Goal: Transaction & Acquisition: Purchase product/service

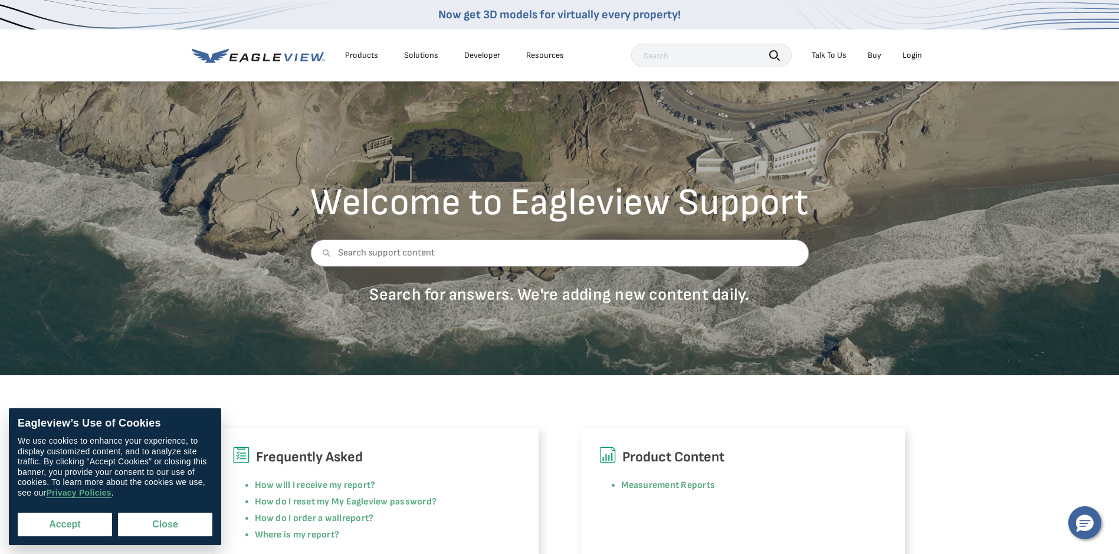
click at [91, 522] on button "Accept" at bounding box center [65, 524] width 94 height 24
checkbox input "true"
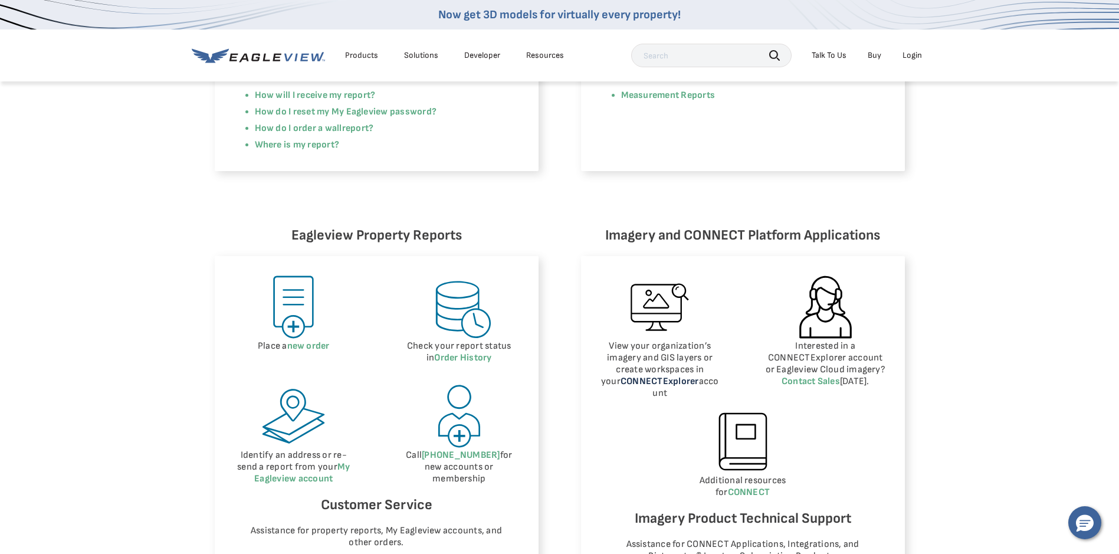
scroll to position [392, 0]
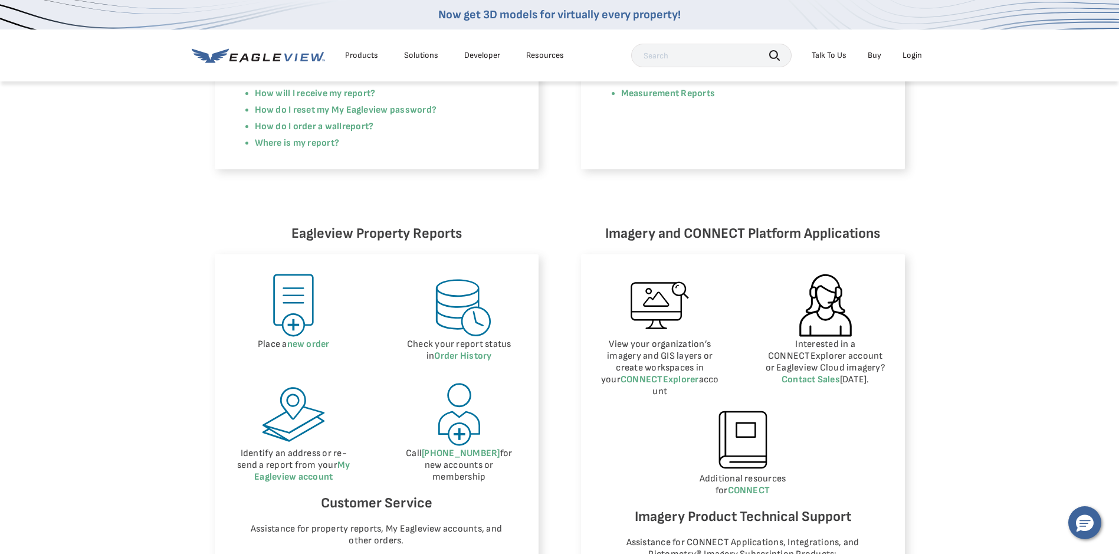
click at [302, 300] on img at bounding box center [293, 305] width 67 height 67
click at [288, 326] on img at bounding box center [293, 305] width 67 height 67
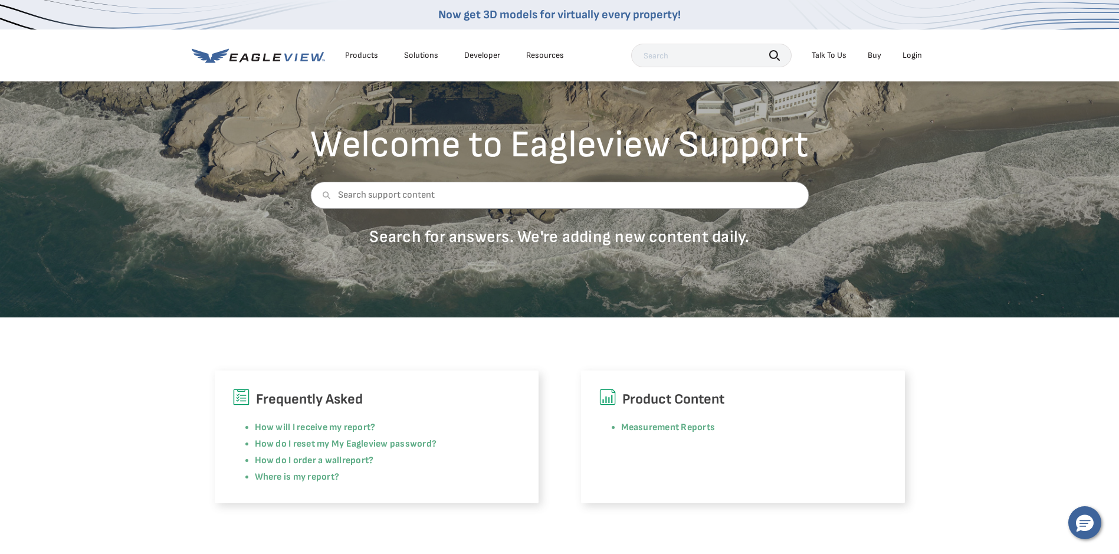
scroll to position [54, 0]
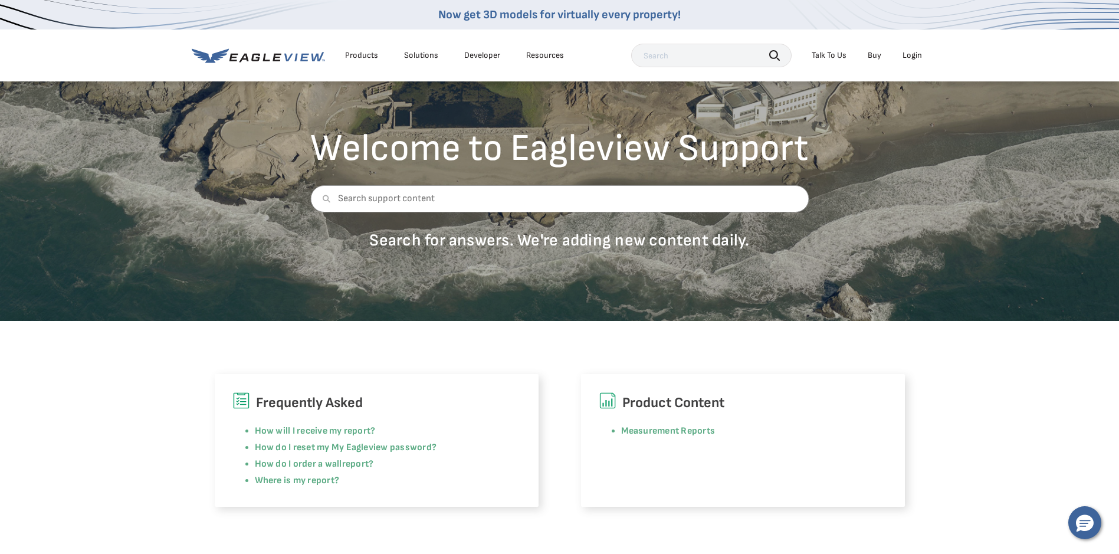
click at [304, 58] on icon at bounding box center [258, 55] width 133 height 15
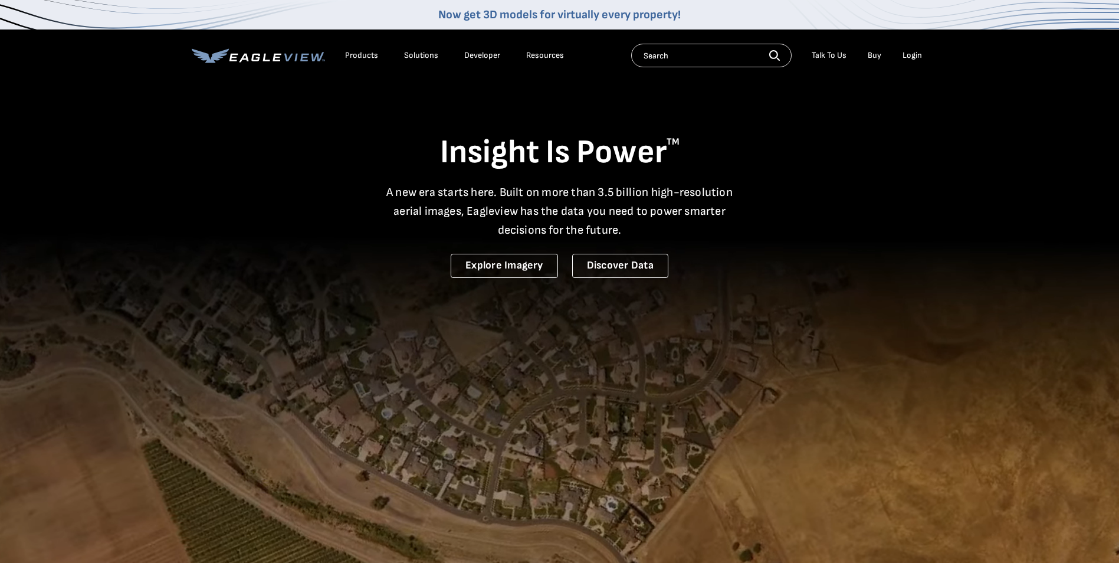
click at [673, 58] on input "text" at bounding box center [711, 56] width 160 height 24
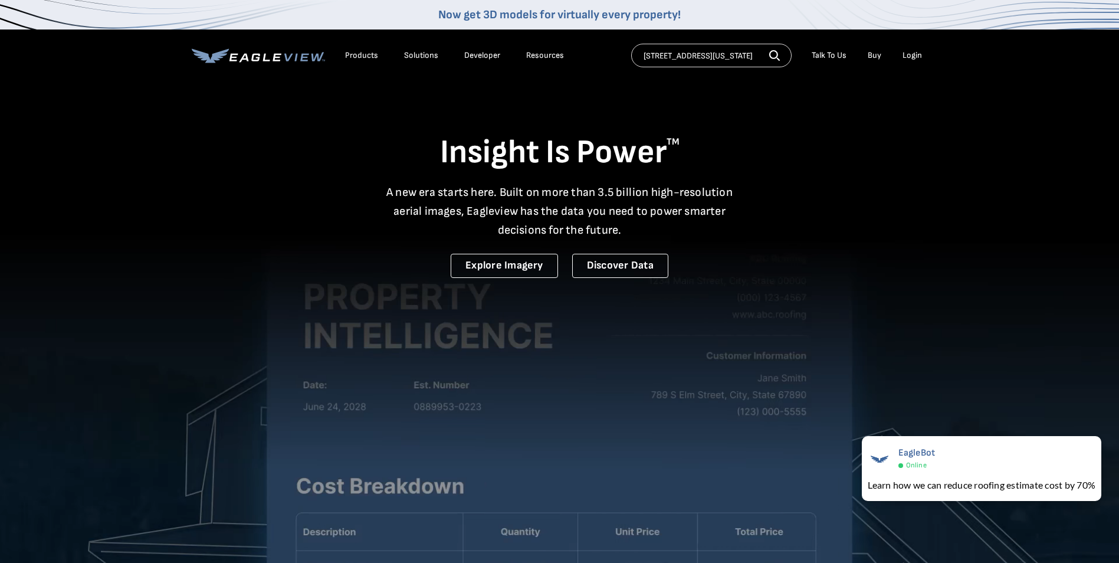
scroll to position [0, 37]
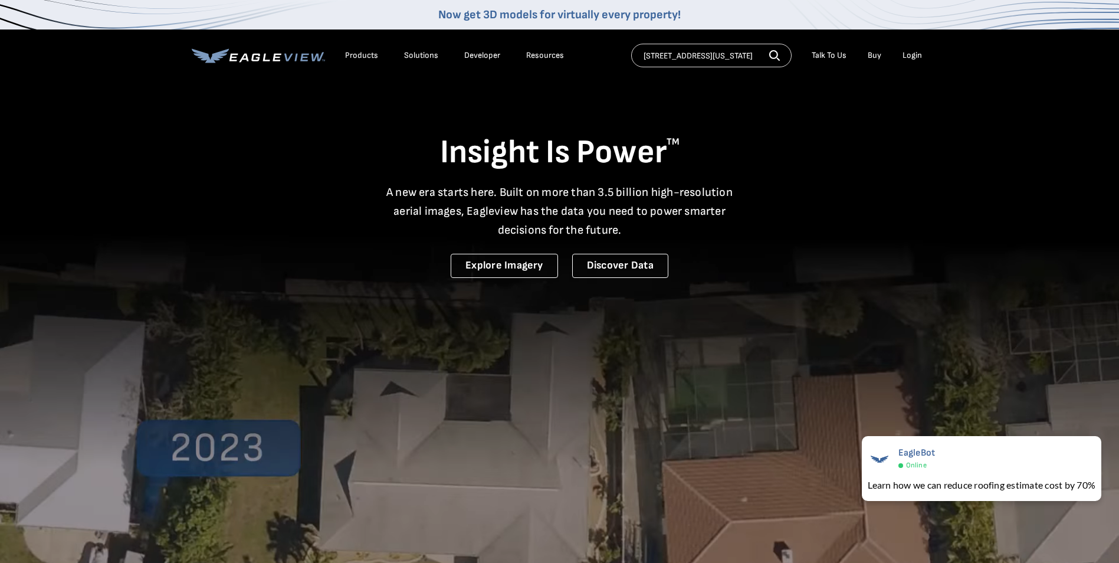
type input "[STREET_ADDRESS][US_STATE]"
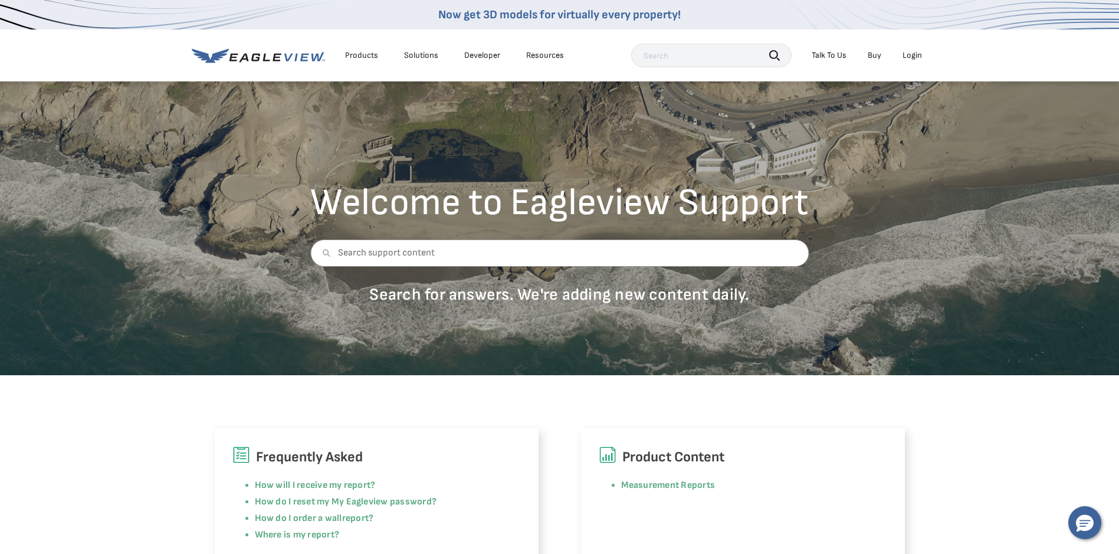
click at [916, 53] on div "Login" at bounding box center [911, 55] width 19 height 11
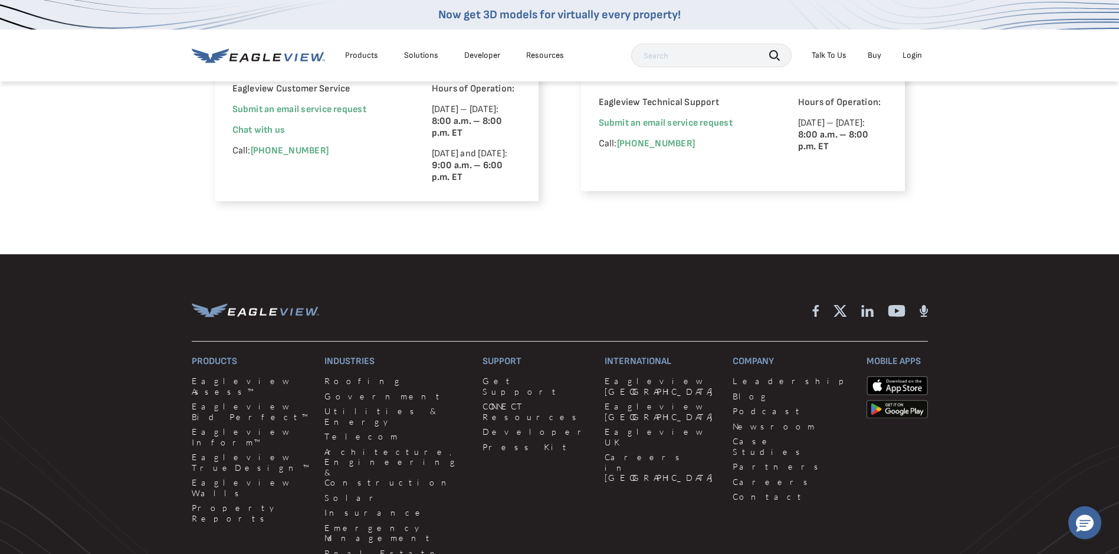
scroll to position [857, 0]
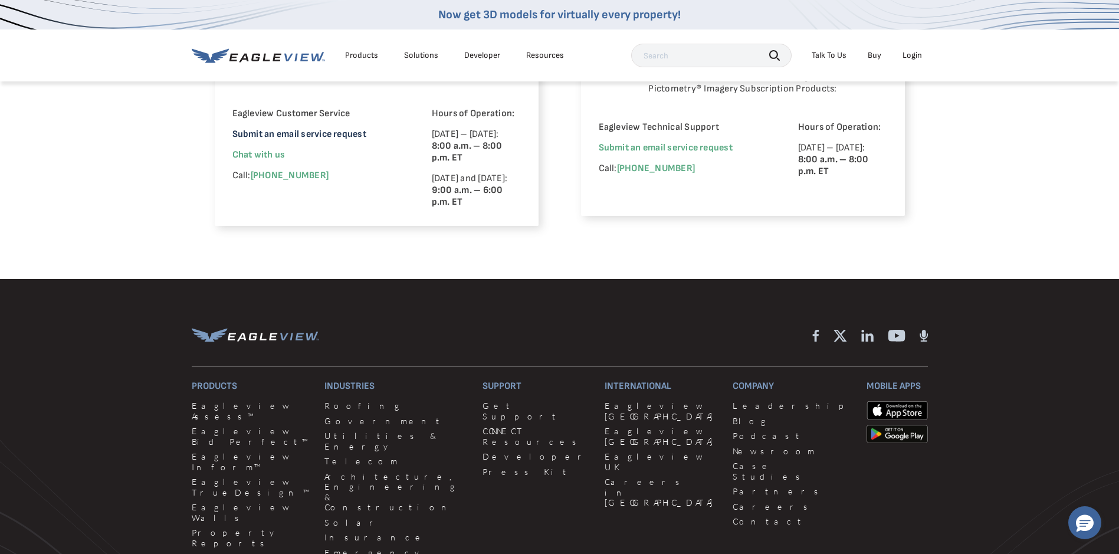
click at [284, 134] on link "Submit an email service request" at bounding box center [299, 134] width 134 height 11
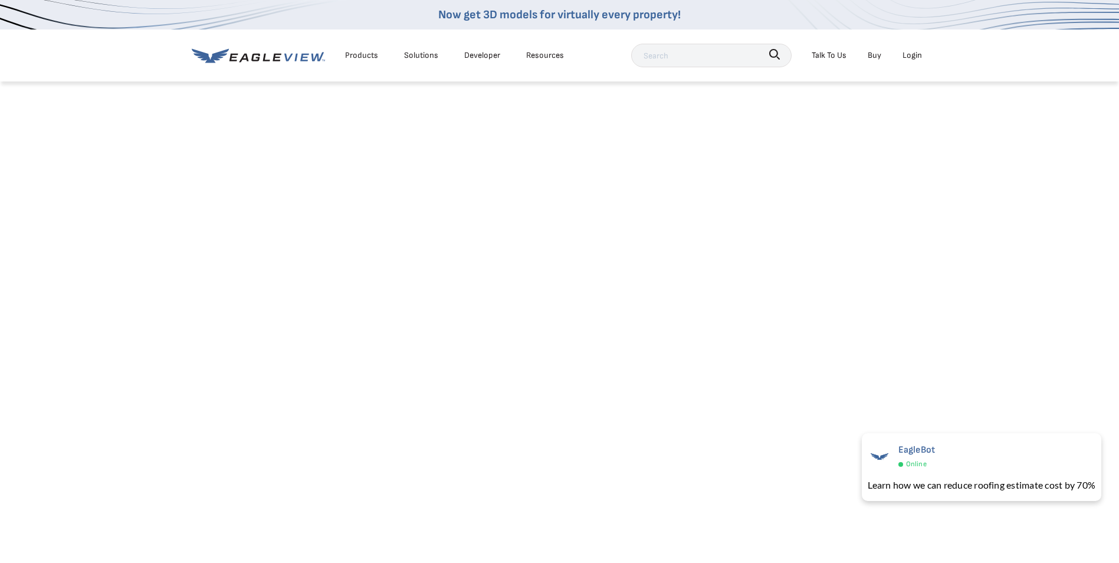
click at [918, 52] on div "Login" at bounding box center [911, 55] width 19 height 15
click at [899, 196] on link "MyEagleview" at bounding box center [903, 193] width 47 height 15
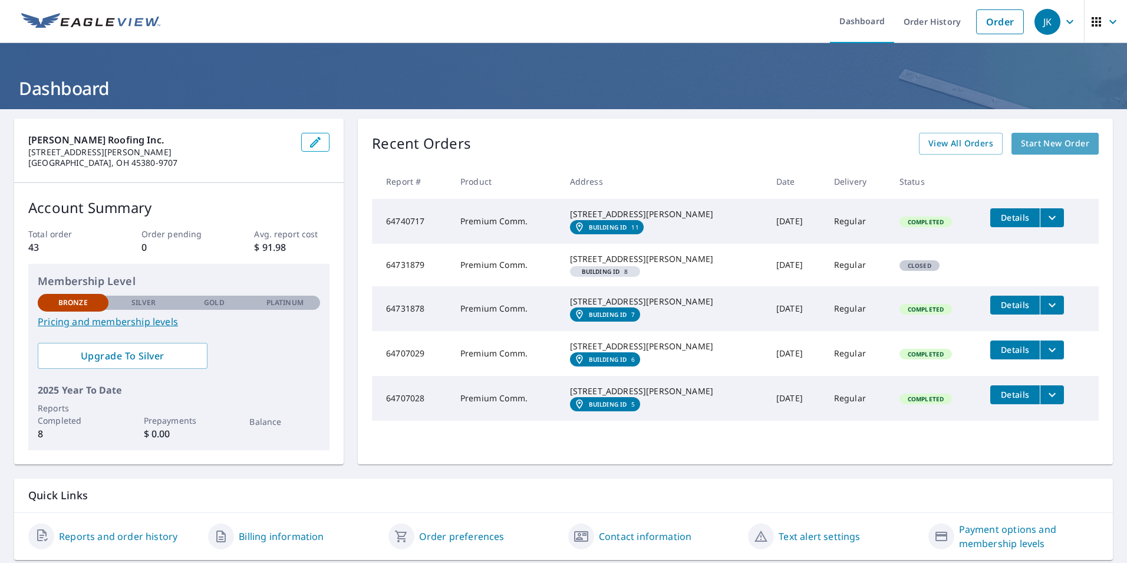
click at [1062, 145] on span "Start New Order" at bounding box center [1055, 143] width 68 height 15
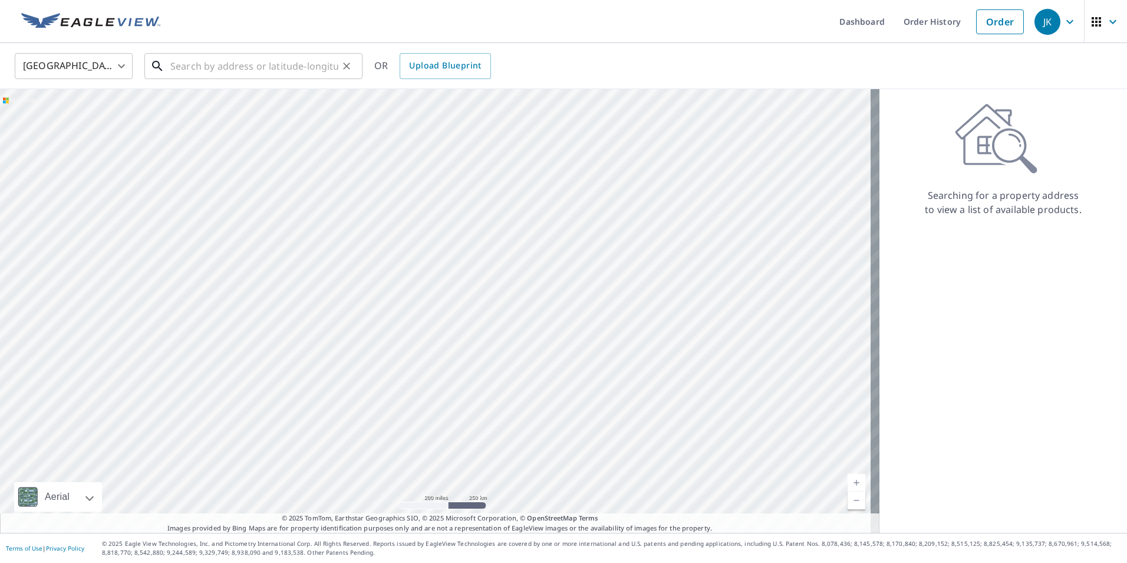
click at [264, 66] on input "text" at bounding box center [254, 66] width 168 height 33
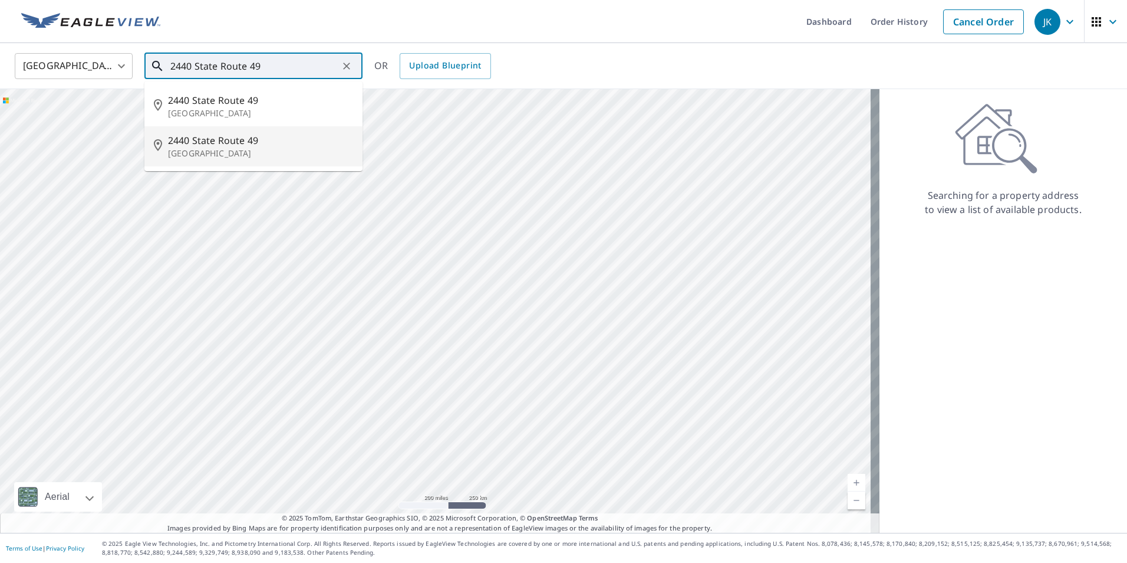
click at [227, 142] on span "2440 State Route 49" at bounding box center [260, 140] width 185 height 14
type input "2440 State Route 49 Fort Recovery, OH 45846"
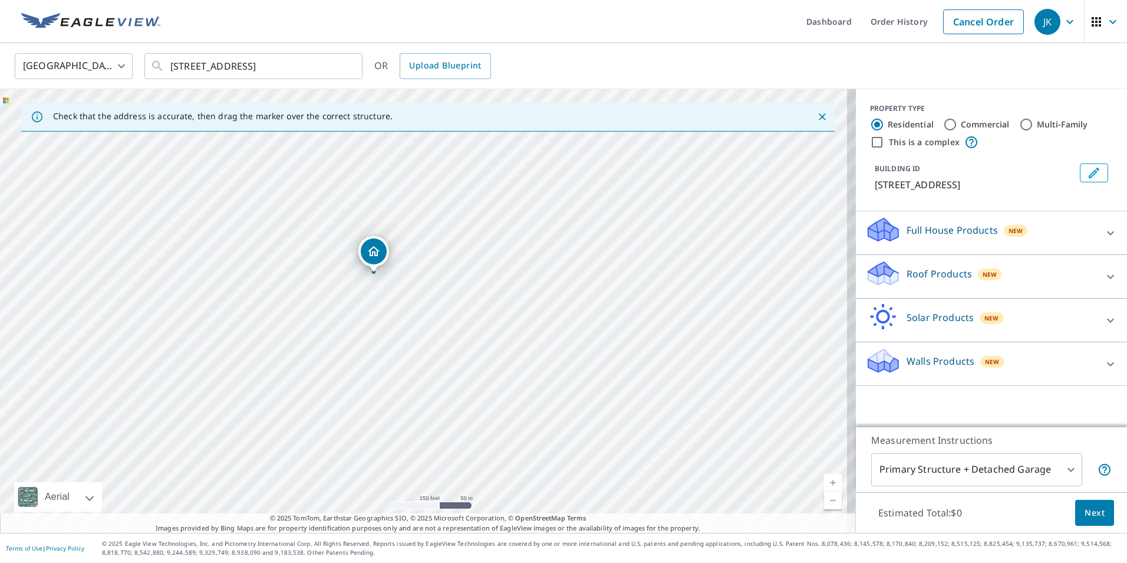
drag, startPoint x: 422, startPoint y: 285, endPoint x: 371, endPoint y: 248, distance: 62.0
click at [943, 125] on input "Commercial" at bounding box center [950, 124] width 14 height 14
radio input "true"
type input "4"
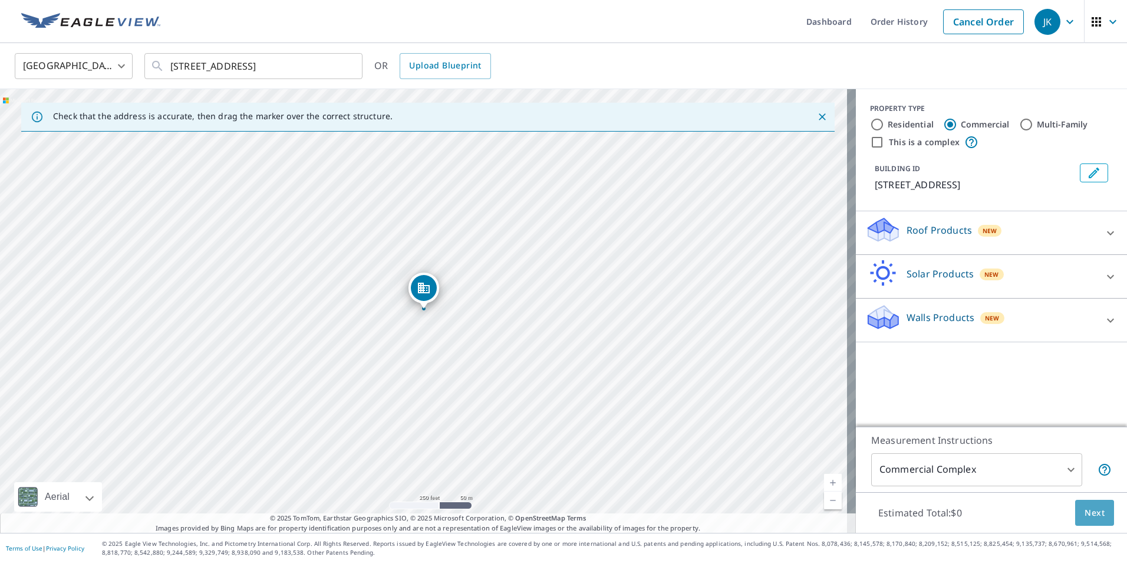
click at [1091, 517] on span "Next" at bounding box center [1095, 512] width 20 height 15
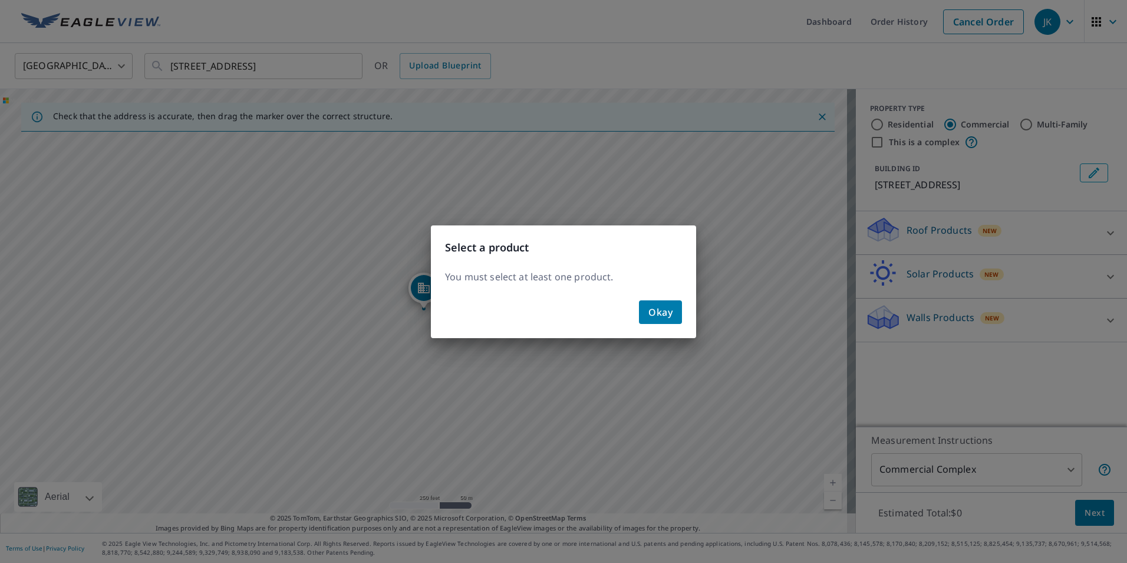
click at [677, 321] on button "Okay" at bounding box center [660, 312] width 43 height 24
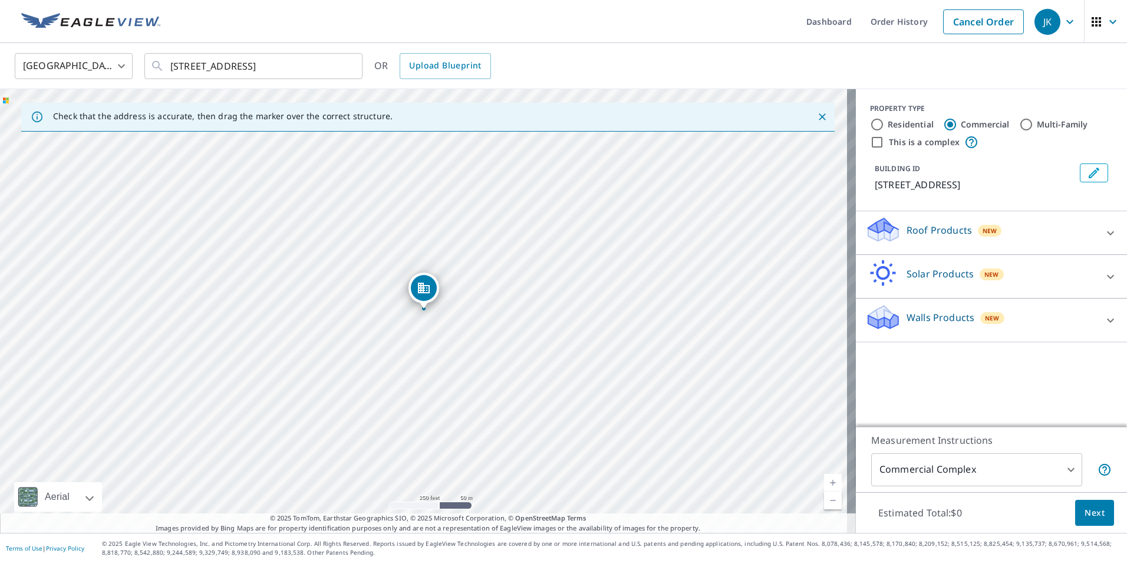
click at [879, 241] on icon at bounding box center [882, 235] width 6 height 11
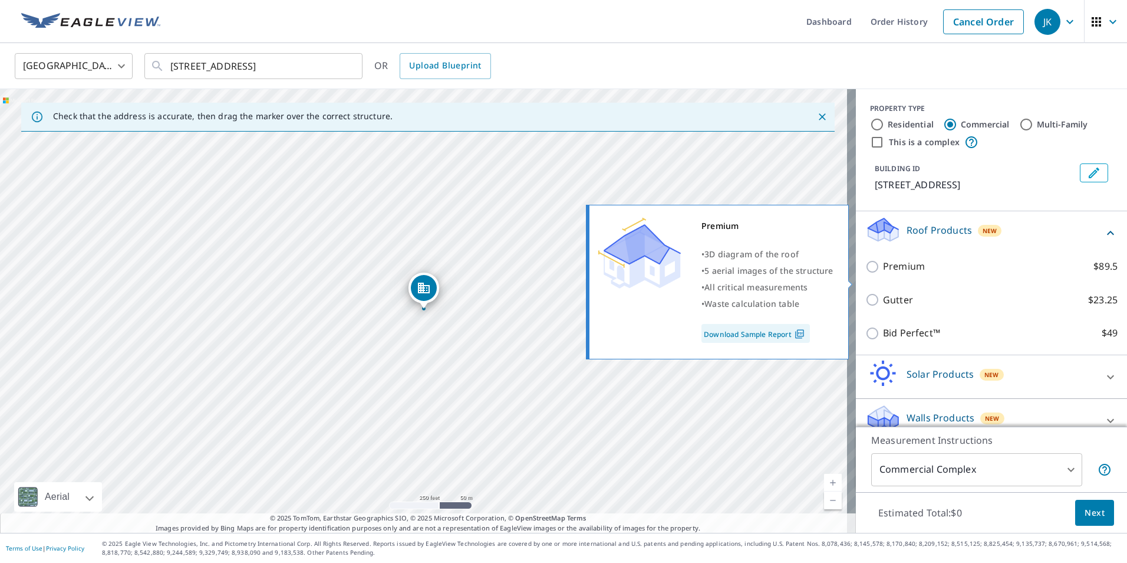
click at [883, 274] on p "Premium" at bounding box center [904, 266] width 42 height 15
click at [879, 274] on input "Premium $89.5" at bounding box center [875, 266] width 18 height 14
checkbox input "true"
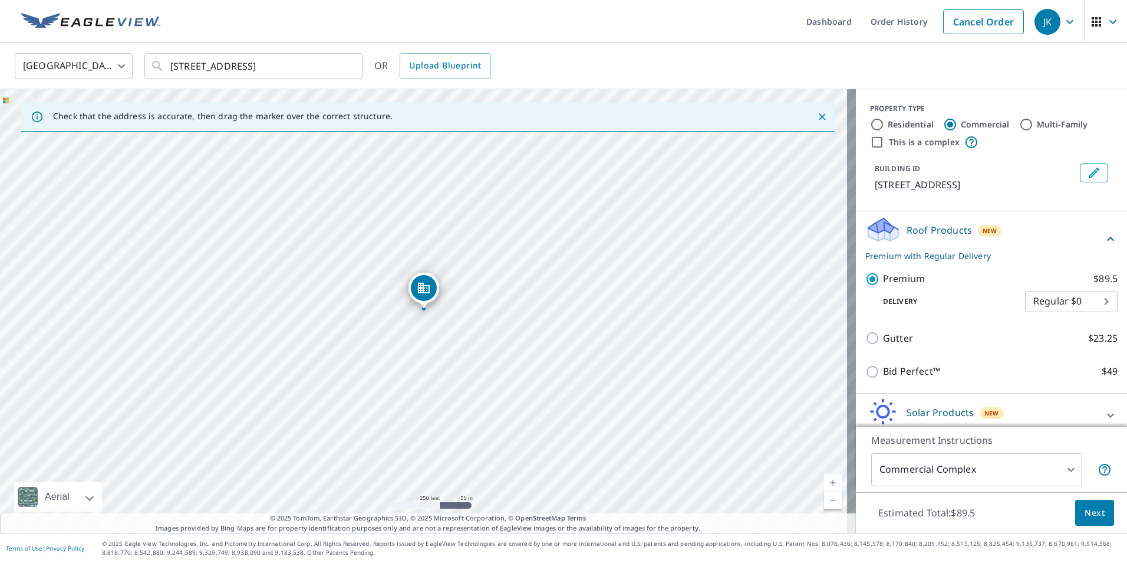
click at [1085, 510] on span "Next" at bounding box center [1095, 512] width 20 height 15
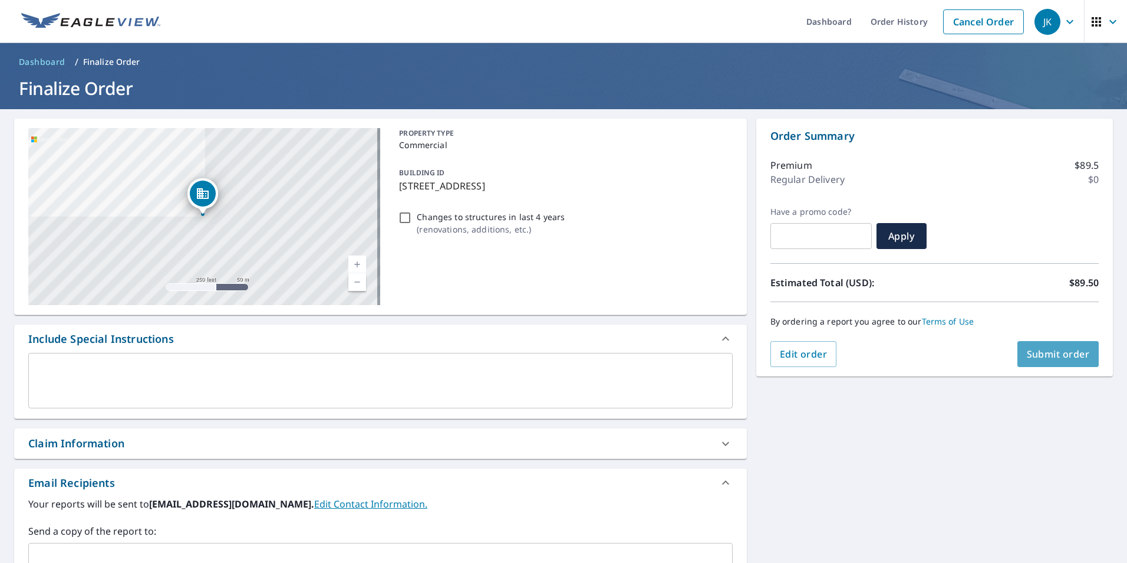
click at [1034, 352] on span "Submit order" at bounding box center [1058, 353] width 63 height 13
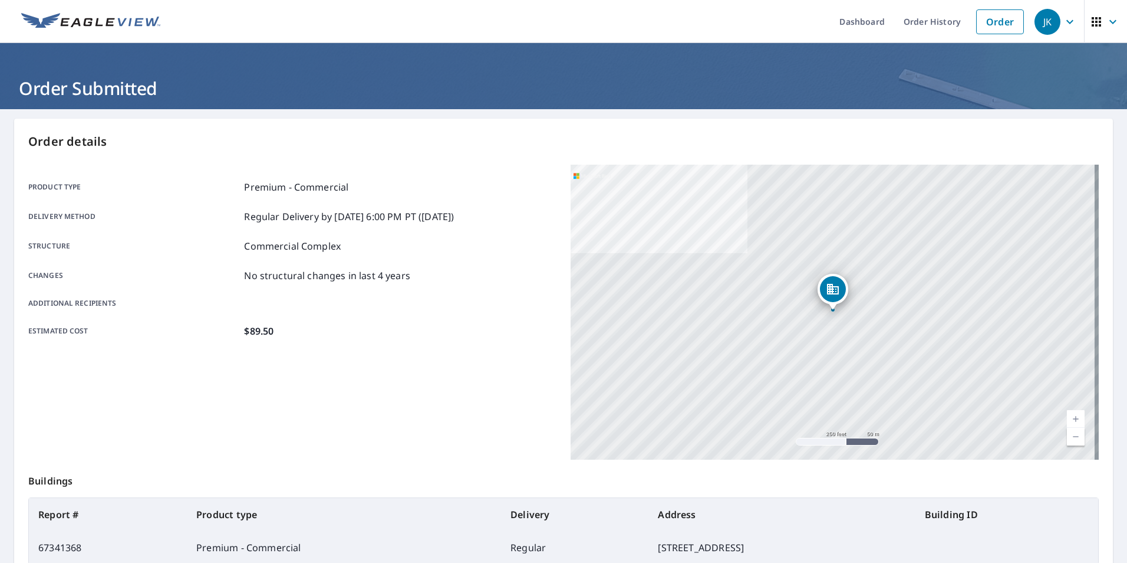
click at [1067, 21] on icon "button" at bounding box center [1070, 21] width 7 height 4
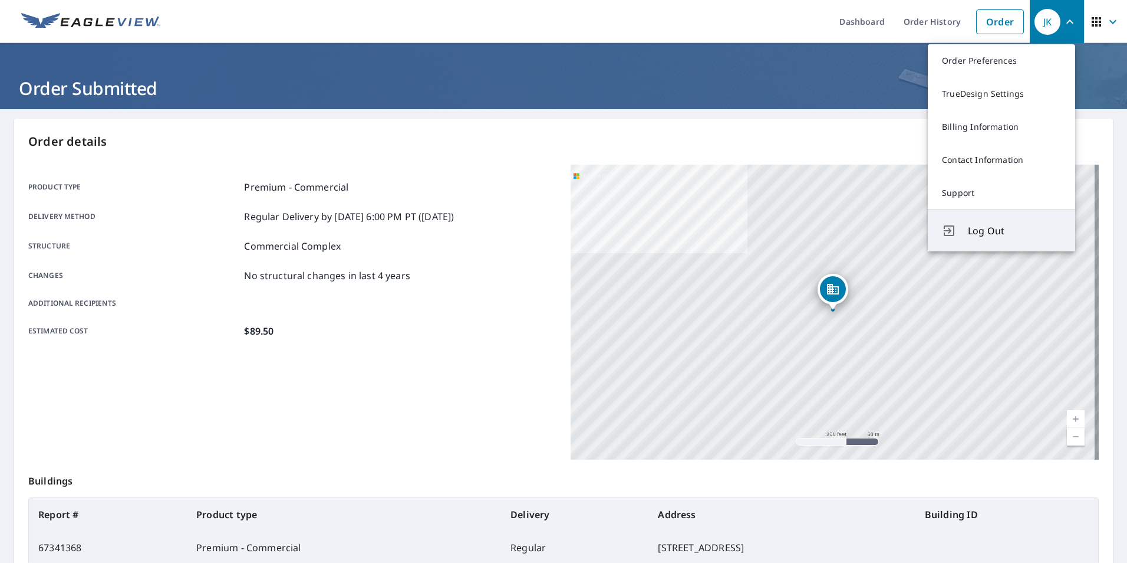
click at [992, 228] on span "Log Out" at bounding box center [1014, 230] width 93 height 14
